Goal: Check status

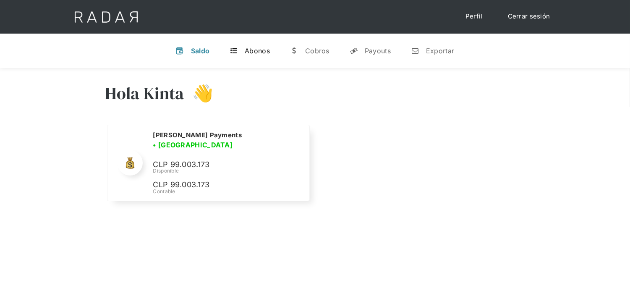
click at [261, 49] on div "Abonos" at bounding box center [257, 51] width 25 height 8
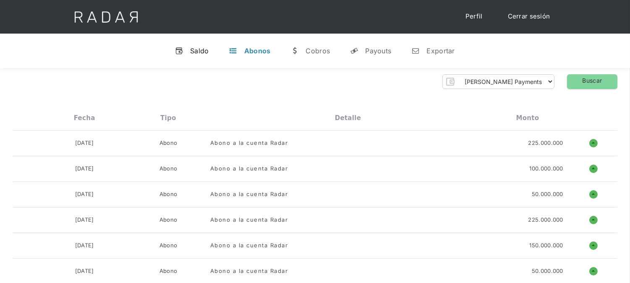
click at [196, 47] on div "Saldo" at bounding box center [199, 51] width 19 height 8
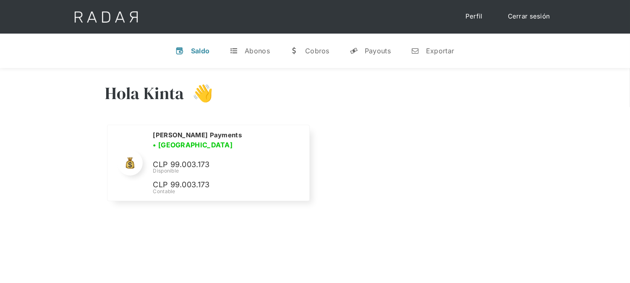
click at [521, 13] on link "Cerrar sesión" at bounding box center [529, 16] width 59 height 16
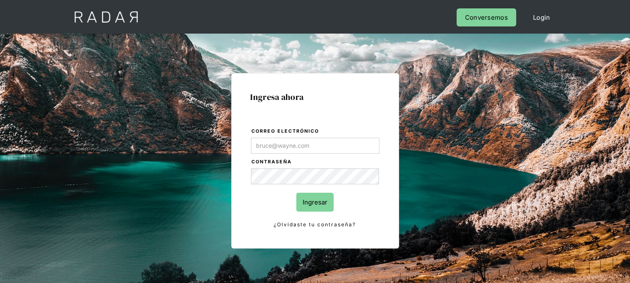
type input "[EMAIL_ADDRESS][DOMAIN_NAME]"
click at [315, 201] on input "Ingresar" at bounding box center [314, 202] width 37 height 19
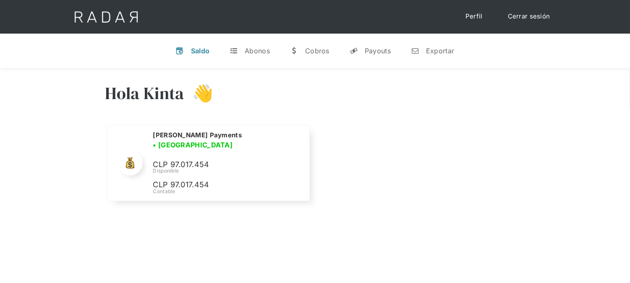
click at [529, 18] on link "Cerrar sesión" at bounding box center [529, 16] width 59 height 16
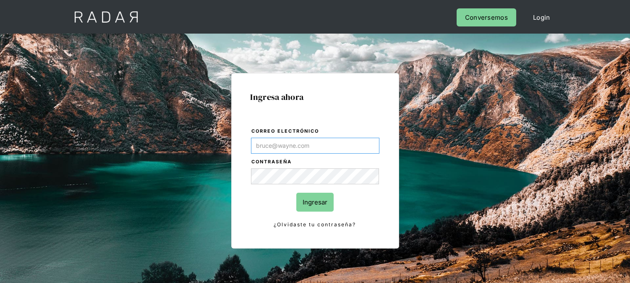
type input "[EMAIL_ADDRESS][DOMAIN_NAME]"
click at [314, 202] on input "Ingresar" at bounding box center [314, 202] width 37 height 19
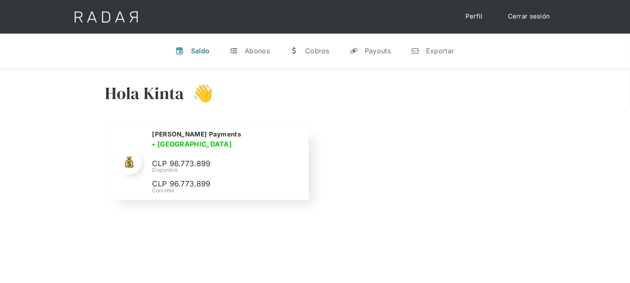
click at [0, 0] on p "CLP 96.773.899" at bounding box center [0, 0] width 0 height 0
copy p "96.773.899"
